Goal: Register for event/course

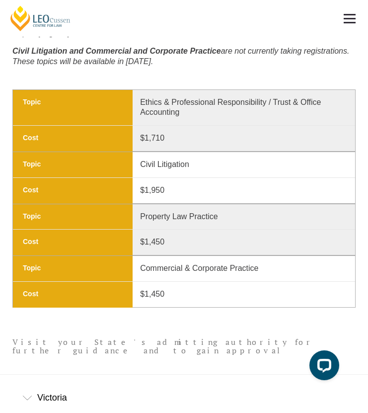
scroll to position [645, 0]
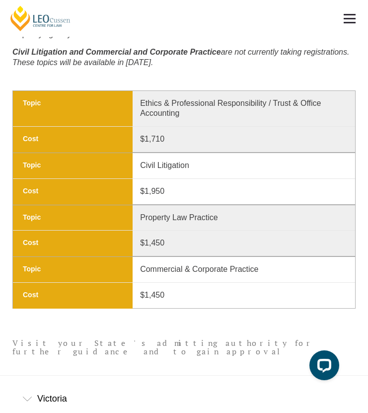
click at [266, 260] on td "Topic Commercial & Corporate Practice" at bounding box center [184, 269] width 342 height 25
drag, startPoint x: 267, startPoint y: 267, endPoint x: 135, endPoint y: 242, distance: 134.1
click at [135, 256] on tr "Topic Commercial & Corporate Practice Cost $1,450" at bounding box center [183, 282] width 343 height 52
click at [58, 376] on div "Victoria" at bounding box center [184, 399] width 368 height 46
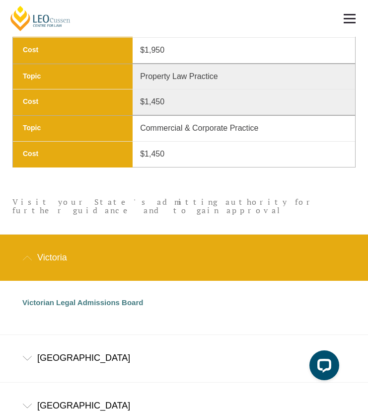
scroll to position [795, 0]
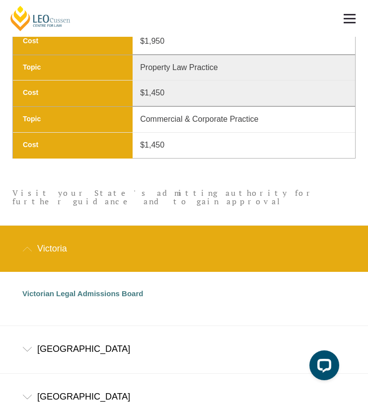
click at [98, 226] on div "Victoria" at bounding box center [184, 249] width 368 height 46
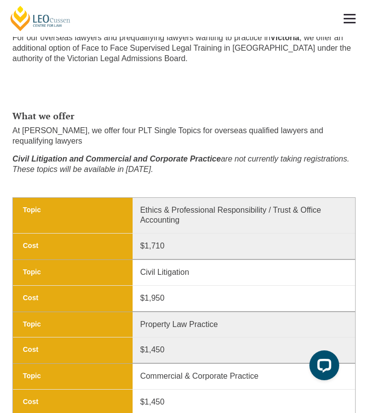
scroll to position [539, 0]
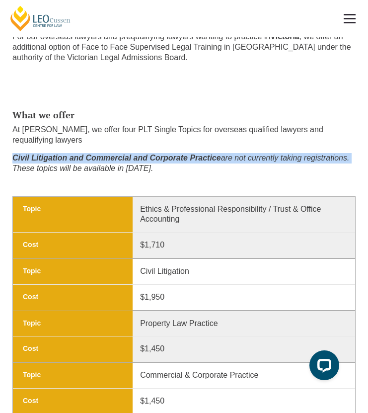
drag, startPoint x: 363, startPoint y: 141, endPoint x: 10, endPoint y: 133, distance: 353.5
click at [10, 133] on section "What we offer At [PERSON_NAME], we offer four PLT Single Topics for overseas qu…" at bounding box center [184, 140] width 368 height 111
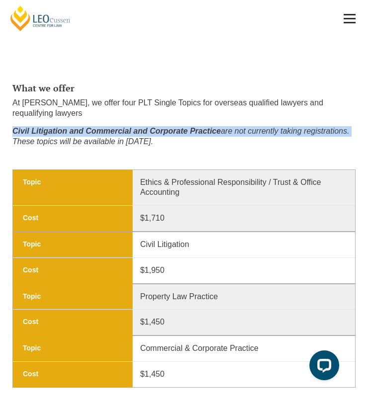
scroll to position [567, 0]
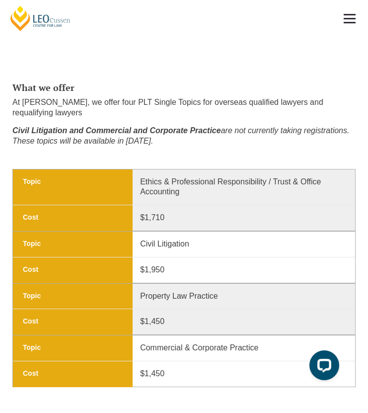
click at [187, 131] on div "What we offer At [PERSON_NAME], we offer four PLT Single Topics for overseas qu…" at bounding box center [184, 116] width 358 height 76
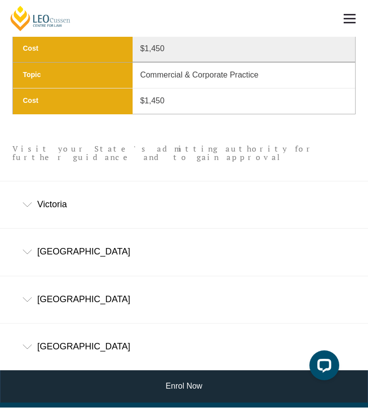
scroll to position [727, 0]
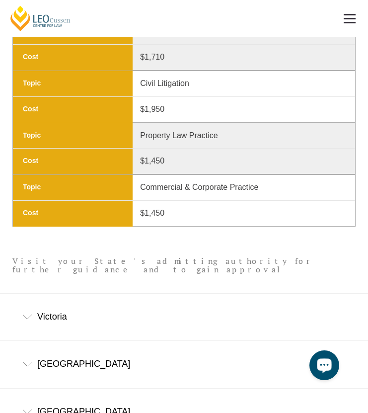
click at [324, 355] on button "Open LiveChat chat widget" at bounding box center [325, 365] width 30 height 30
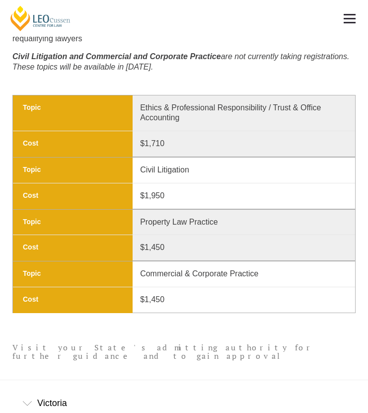
scroll to position [640, 0]
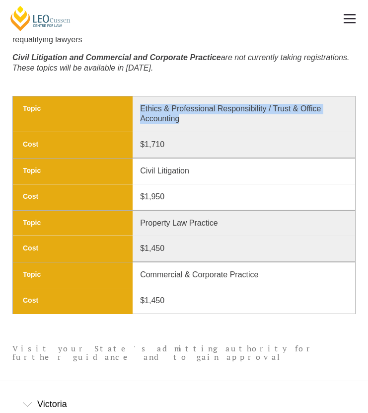
copy p "Ethics & Professional Responsibility / Trust & Office Accounting"
drag, startPoint x: 193, startPoint y: 101, endPoint x: 142, endPoint y: 88, distance: 52.8
click at [142, 104] on p "Ethics & Professional Responsibility / Trust & Office Accounting" at bounding box center [239, 114] width 213 height 21
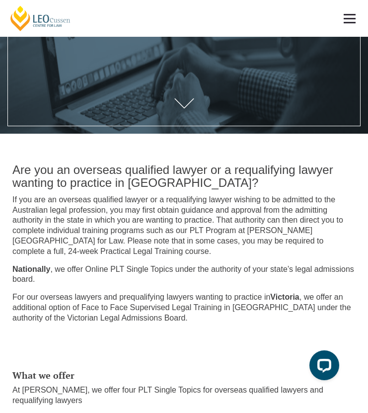
scroll to position [286, 0]
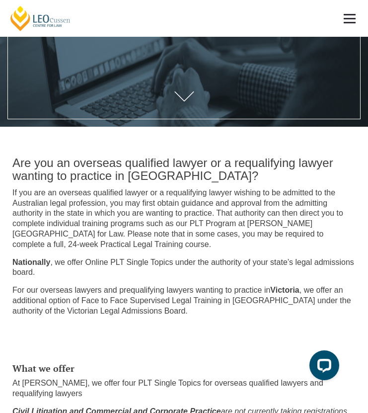
click at [224, 190] on p "If you are an overseas qualified lawyer or a requalifying lawyer wishing to be …" at bounding box center [183, 219] width 343 height 62
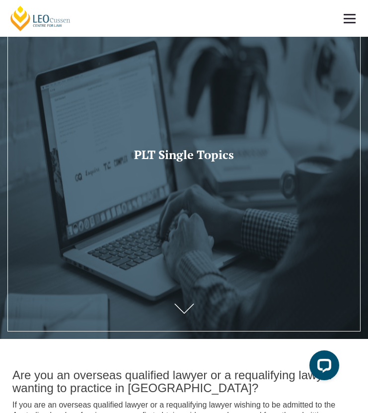
scroll to position [73, 0]
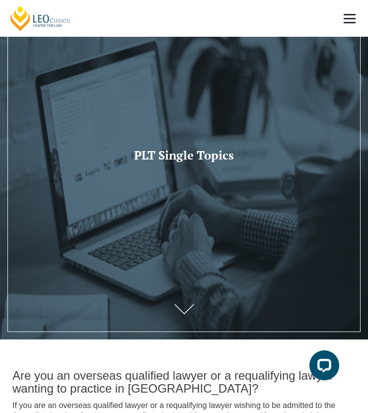
click at [349, 20] on link at bounding box center [350, 18] width 37 height 37
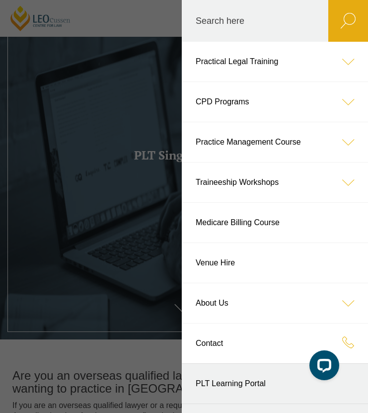
click at [112, 37] on header "[PERSON_NAME] Centre for Law Search here Practical Legal Training Our Practical…" at bounding box center [184, 18] width 368 height 37
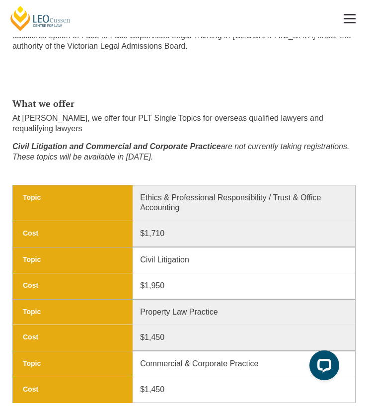
scroll to position [984, 0]
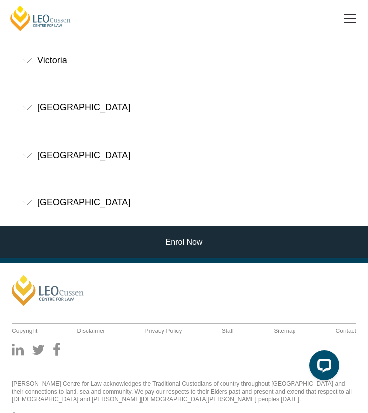
click at [348, 16] on link at bounding box center [350, 18] width 37 height 37
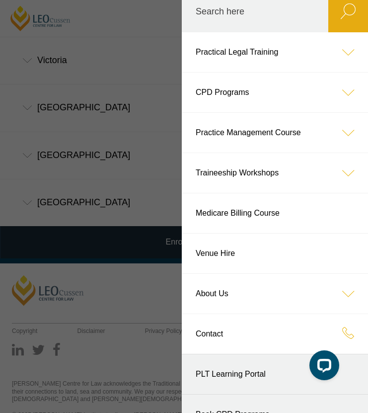
scroll to position [0, 0]
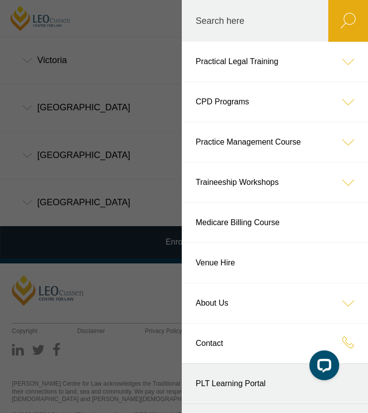
click at [345, 48] on icon at bounding box center [349, 62] width 40 height 40
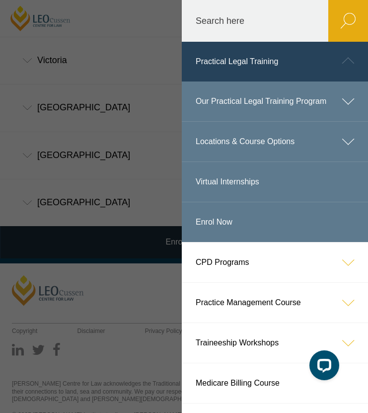
click at [347, 53] on icon at bounding box center [349, 61] width 40 height 40
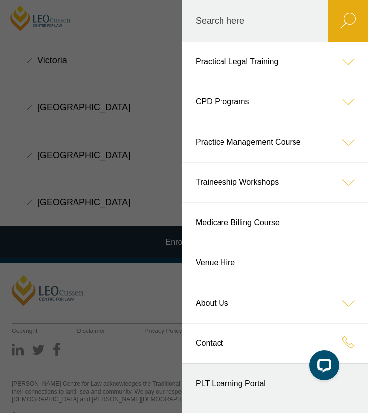
click at [347, 54] on icon at bounding box center [349, 62] width 40 height 40
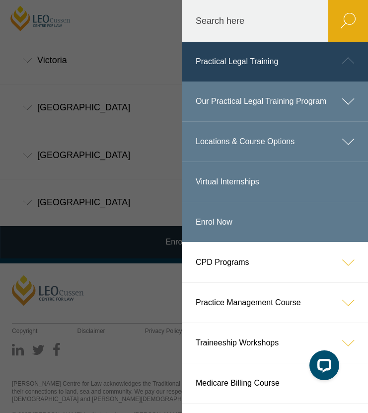
click at [351, 47] on icon at bounding box center [349, 61] width 40 height 40
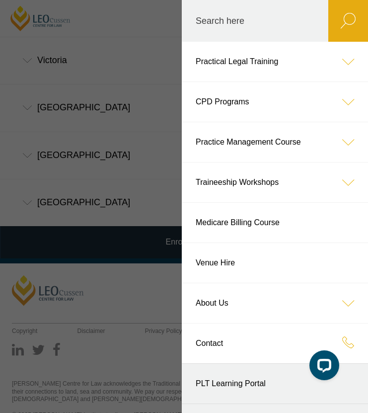
click at [340, 101] on icon at bounding box center [349, 102] width 40 height 40
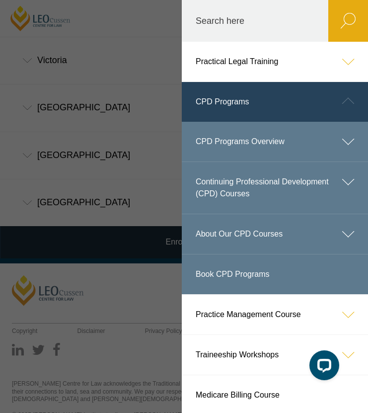
click at [340, 101] on icon at bounding box center [349, 101] width 40 height 40
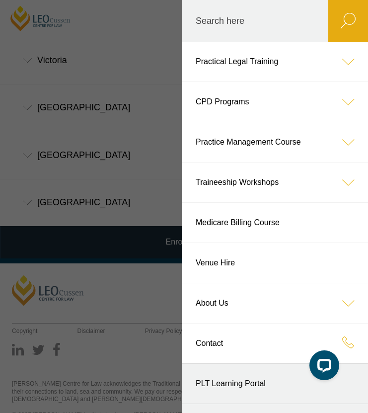
click at [144, 37] on header "[PERSON_NAME] Centre for Law Search here Practical Legal Training Our Practical…" at bounding box center [184, 18] width 368 height 37
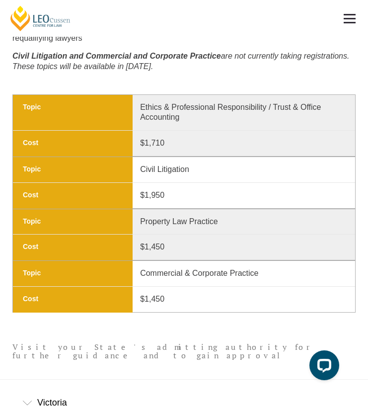
scroll to position [663, 0]
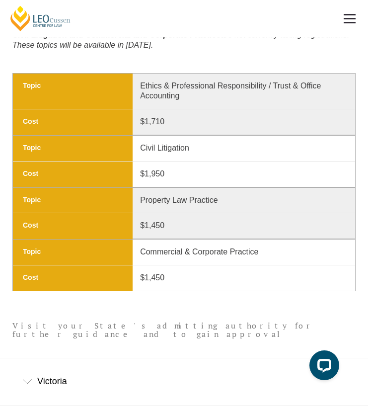
click at [142, 302] on header "Visit your State's admitting authority for further guidance and to gain approval" at bounding box center [183, 330] width 343 height 56
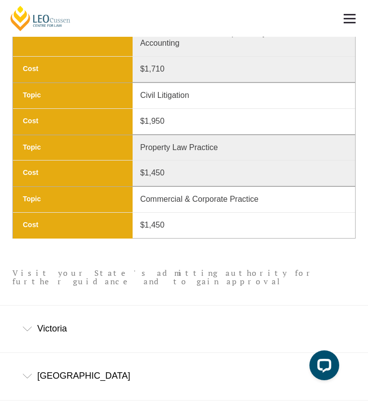
click at [119, 316] on div "Victoria" at bounding box center [184, 329] width 368 height 46
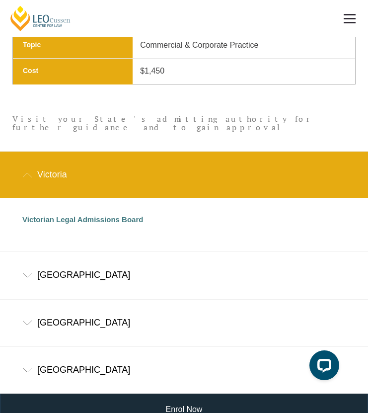
scroll to position [1037, 0]
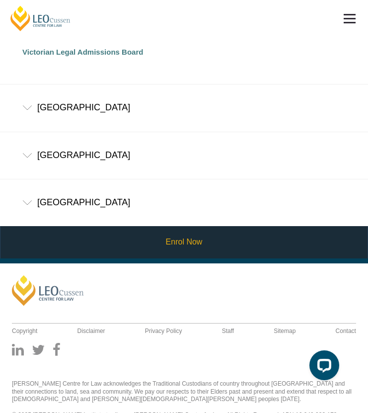
click at [170, 226] on link "Enrol Now" at bounding box center [183, 242] width 367 height 32
